Goal: Information Seeking & Learning: Learn about a topic

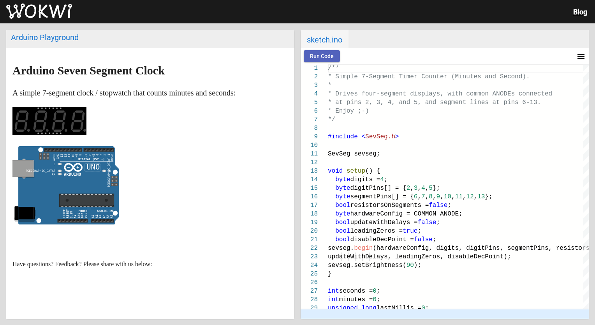
click at [314, 58] on span "Run Code" at bounding box center [322, 56] width 24 height 6
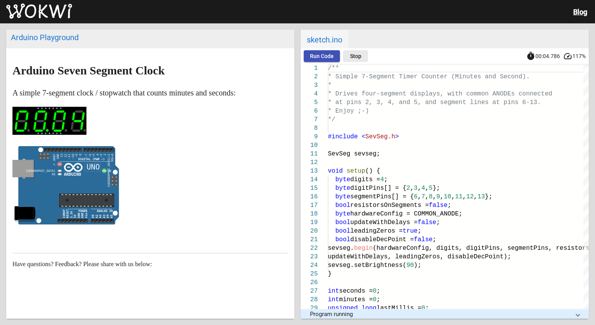
click at [348, 55] on button "Stop" at bounding box center [355, 56] width 25 height 12
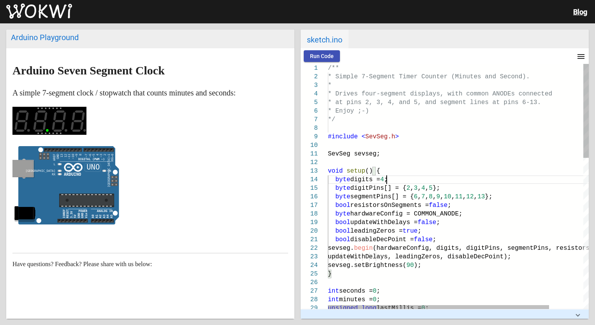
click at [386, 181] on span ";" at bounding box center [386, 179] width 4 height 7
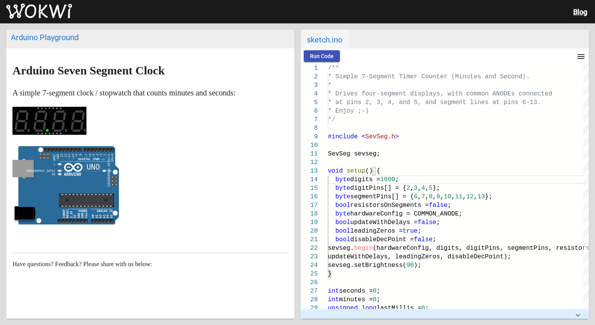
click at [231, 76] on h1 "Arduino Seven Segment Clock" at bounding box center [150, 70] width 276 height 12
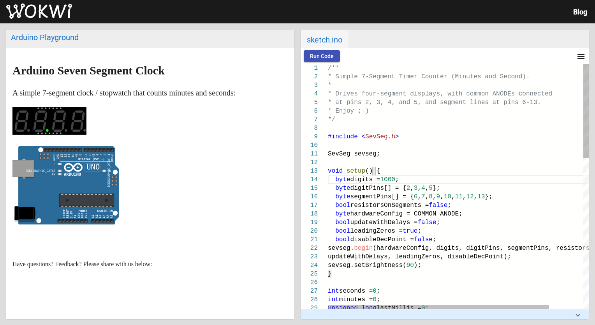
click at [395, 181] on span "1000" at bounding box center [387, 179] width 15 height 7
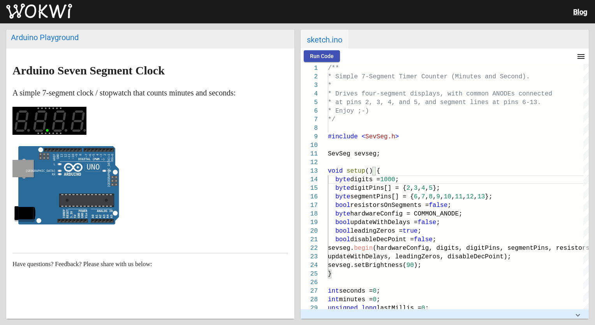
click at [309, 55] on button "Run Code" at bounding box center [322, 56] width 36 height 12
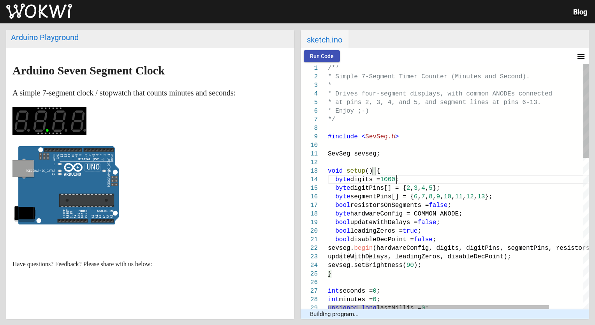
click at [395, 180] on span "1000" at bounding box center [387, 179] width 15 height 7
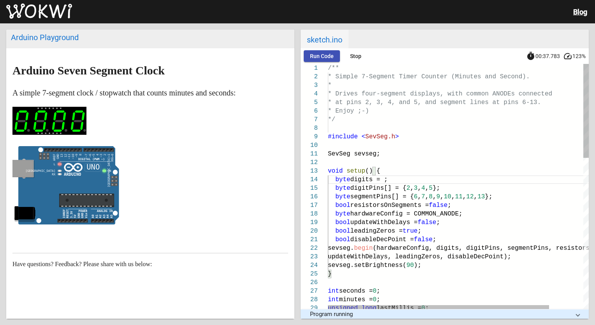
scroll to position [26, 58]
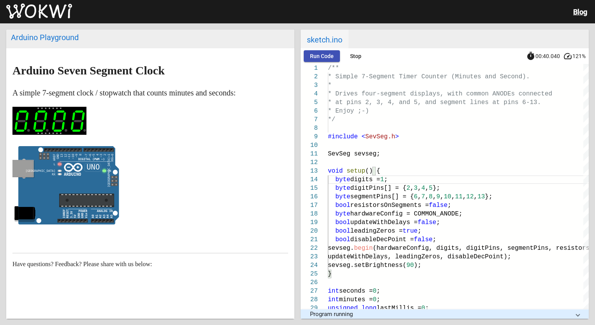
type textarea "SevSeg sevseg; void setup() { byte digits = 1; byte digitPins[] = {2, 3, 4, 5};…"
click at [196, 111] on p at bounding box center [150, 123] width 276 height 32
click at [312, 53] on span "Run Code" at bounding box center [322, 56] width 24 height 6
